Goal: Task Accomplishment & Management: Manage account settings

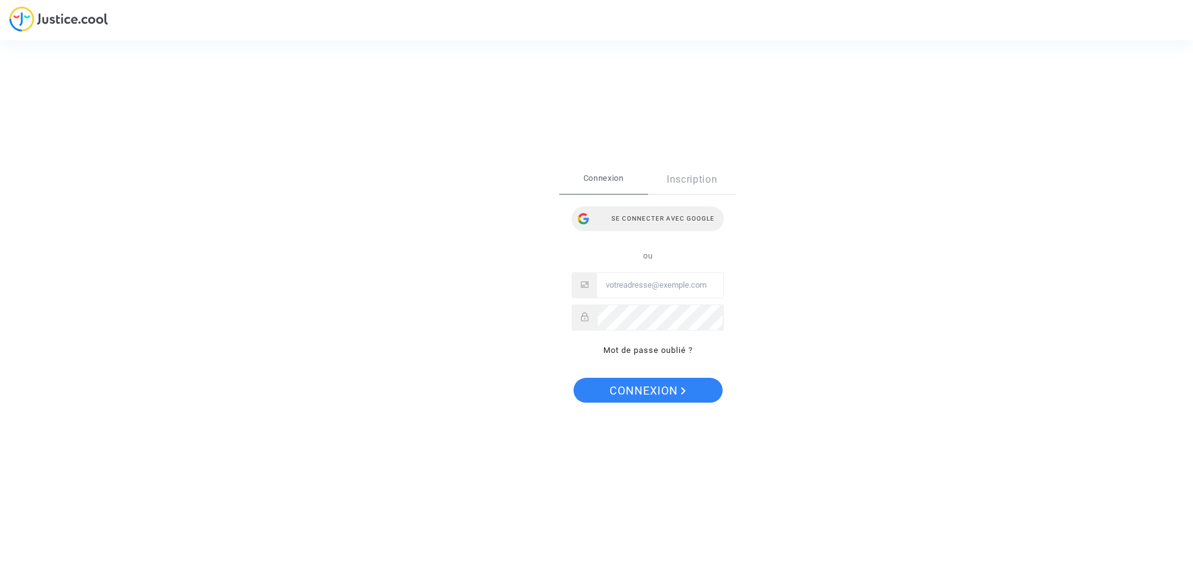
click at [656, 223] on div "Se connecter avec Google" at bounding box center [648, 218] width 152 height 25
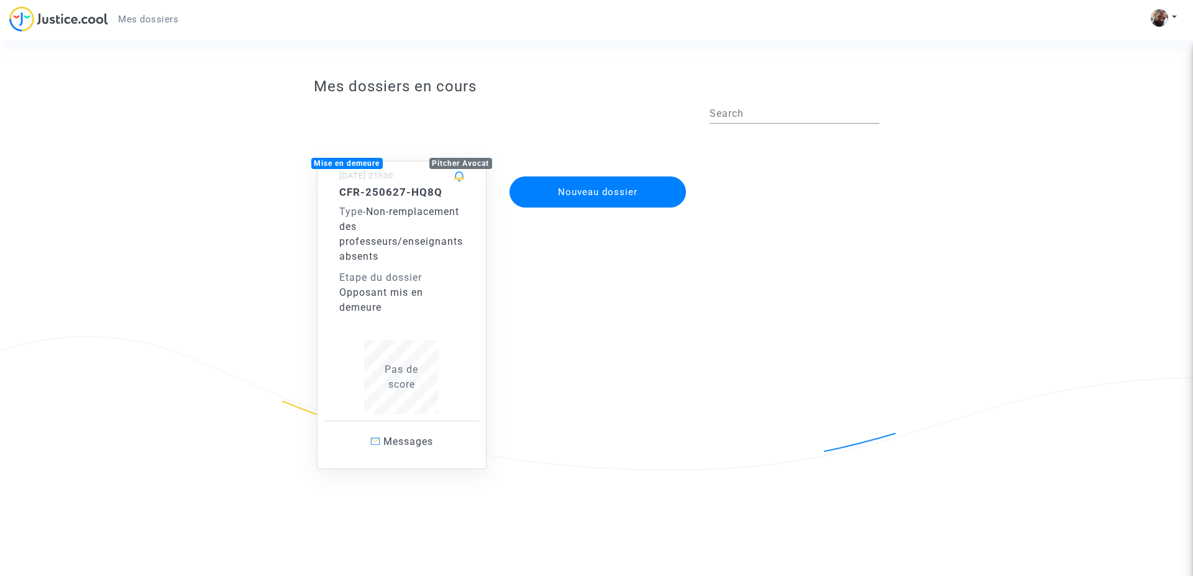
click at [422, 224] on span "Non-remplacement des professeurs/enseignants absents" at bounding box center [401, 234] width 124 height 57
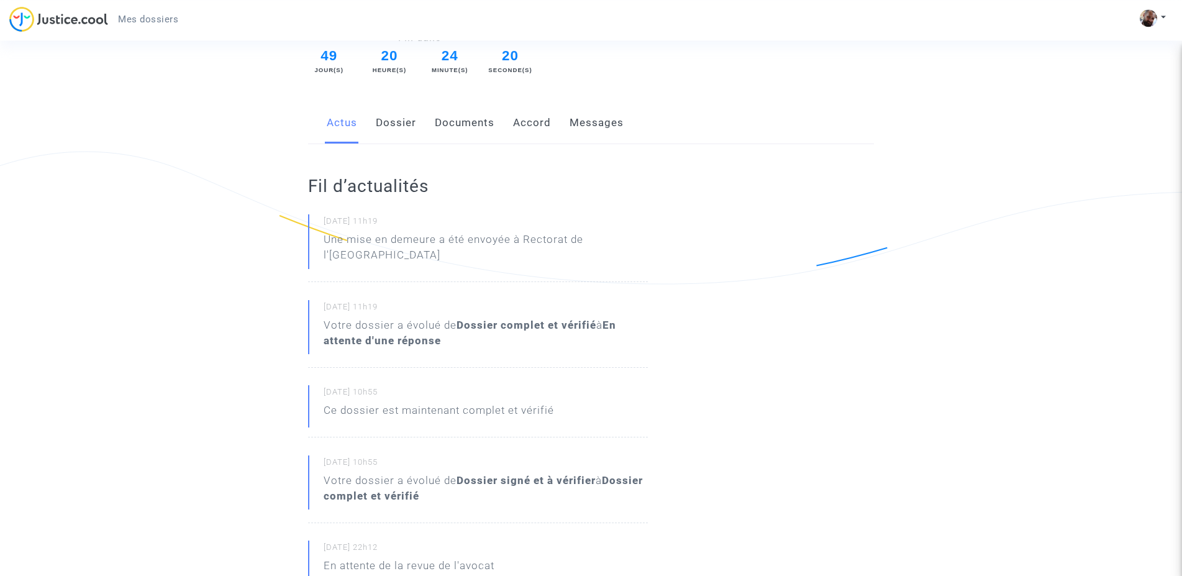
scroll to position [63, 0]
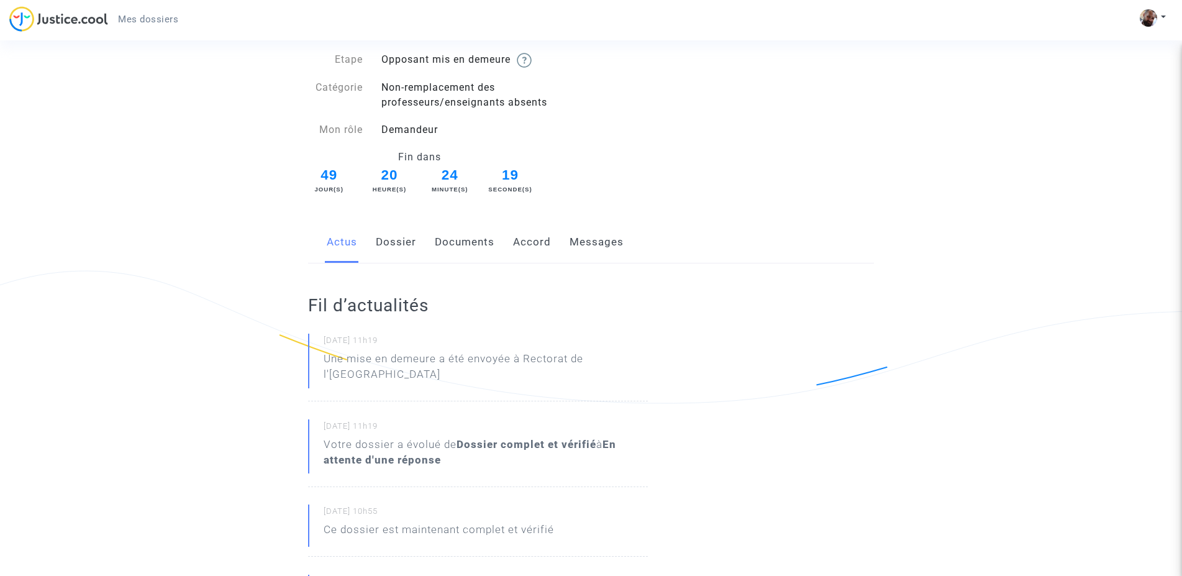
click at [478, 242] on link "Documents" at bounding box center [465, 242] width 60 height 41
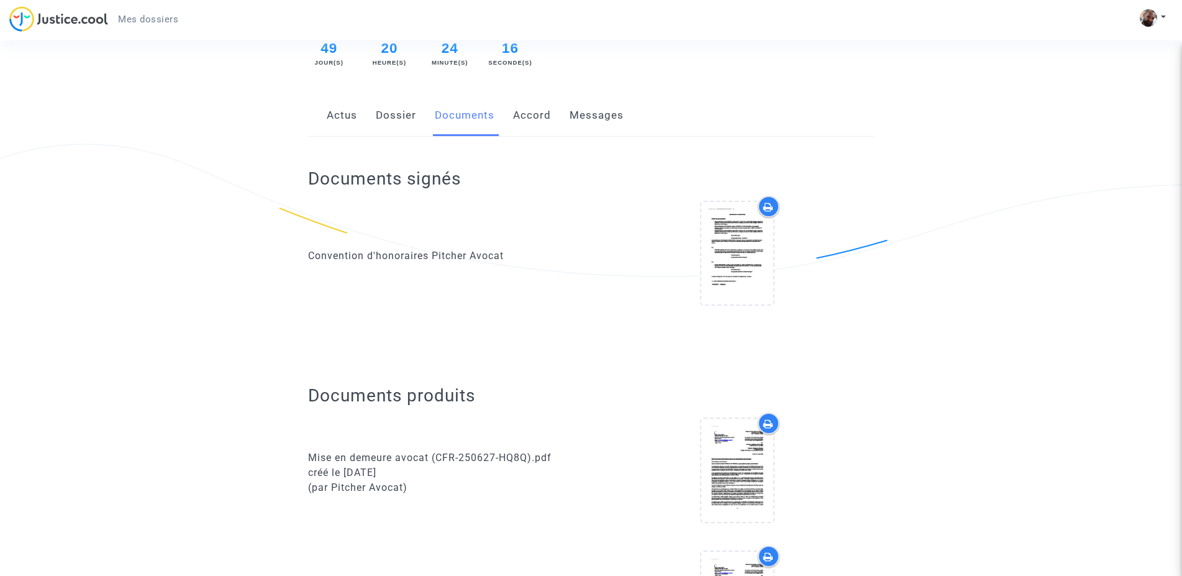
scroll to position [570, 0]
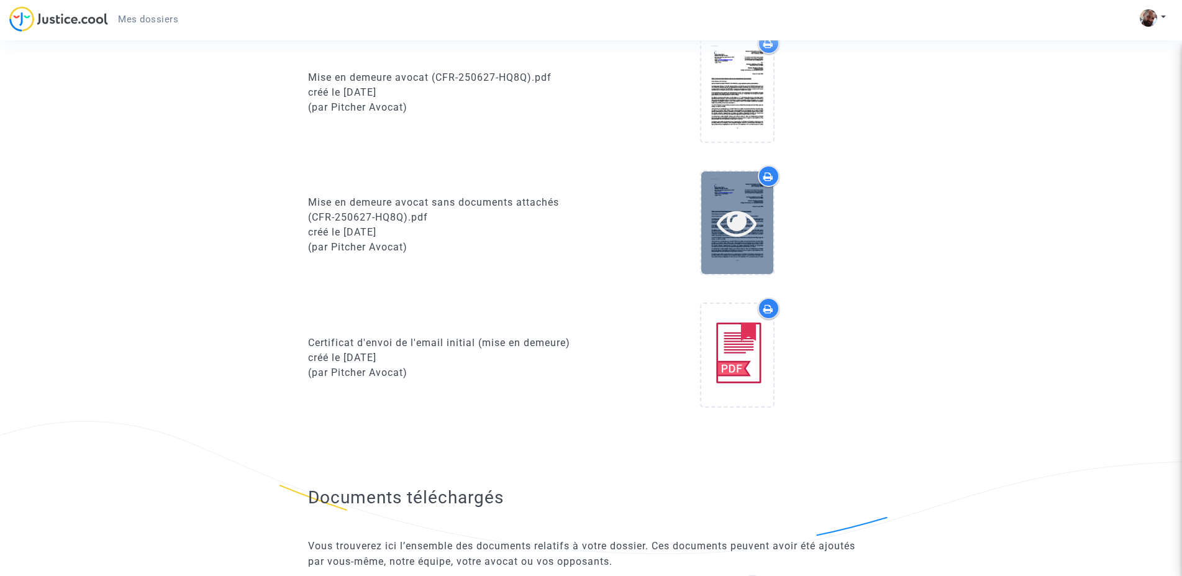
click at [743, 226] on icon at bounding box center [737, 223] width 40 height 40
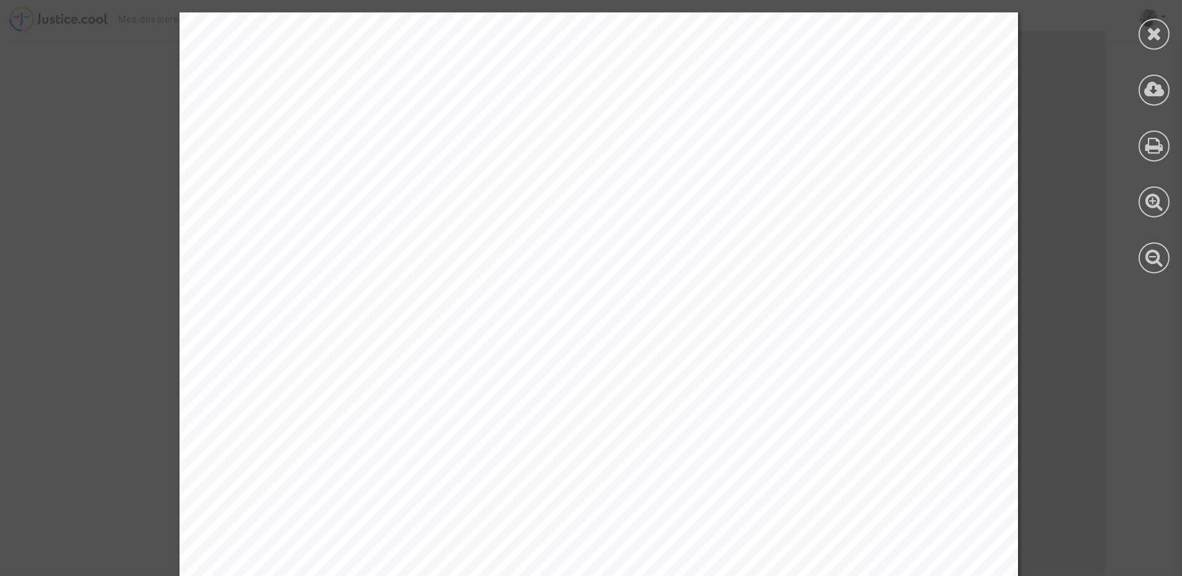
scroll to position [507, 0]
